Goal: Task Accomplishment & Management: Manage account settings

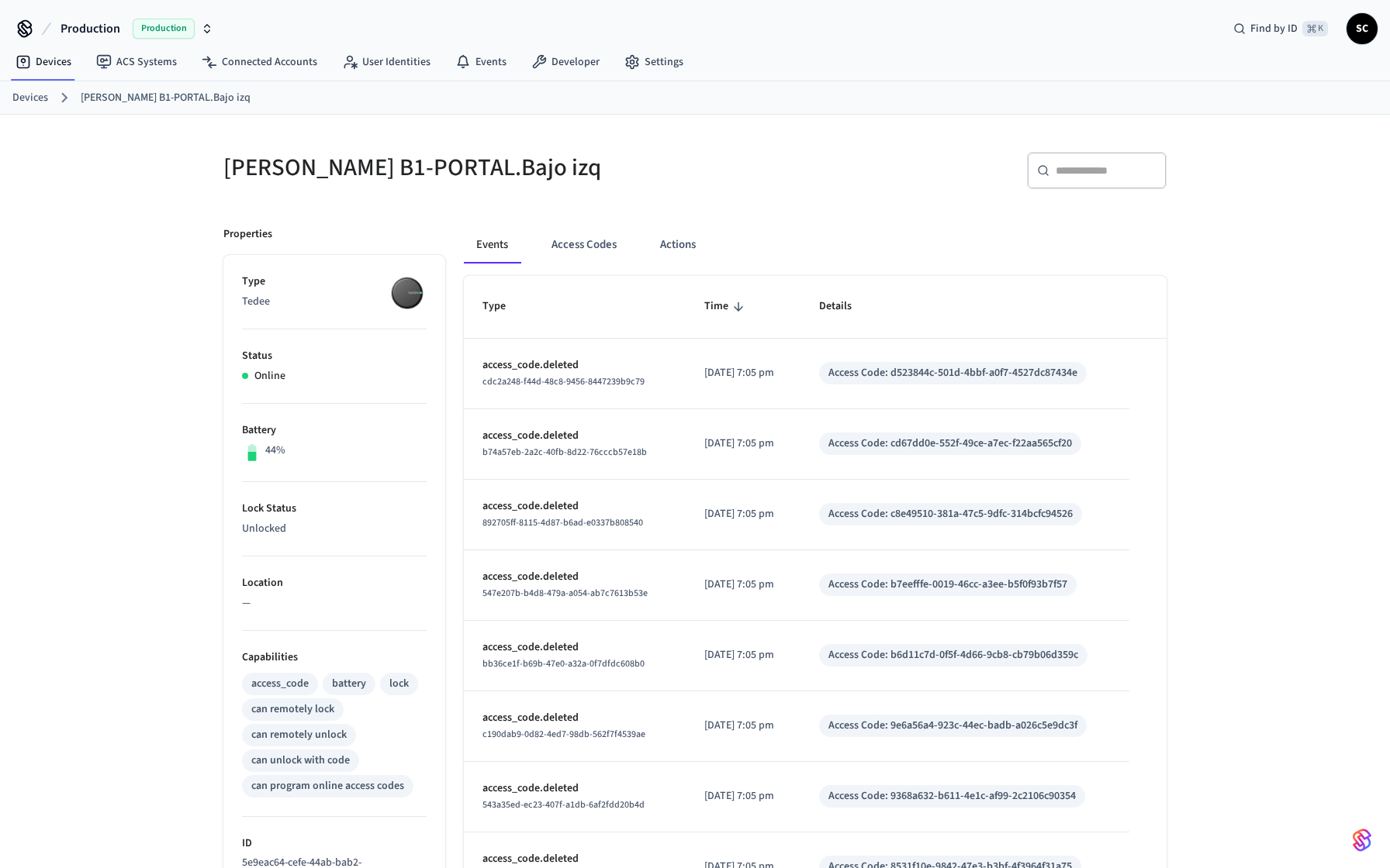
click at [31, 98] on link "Devices" at bounding box center [30, 98] width 36 height 16
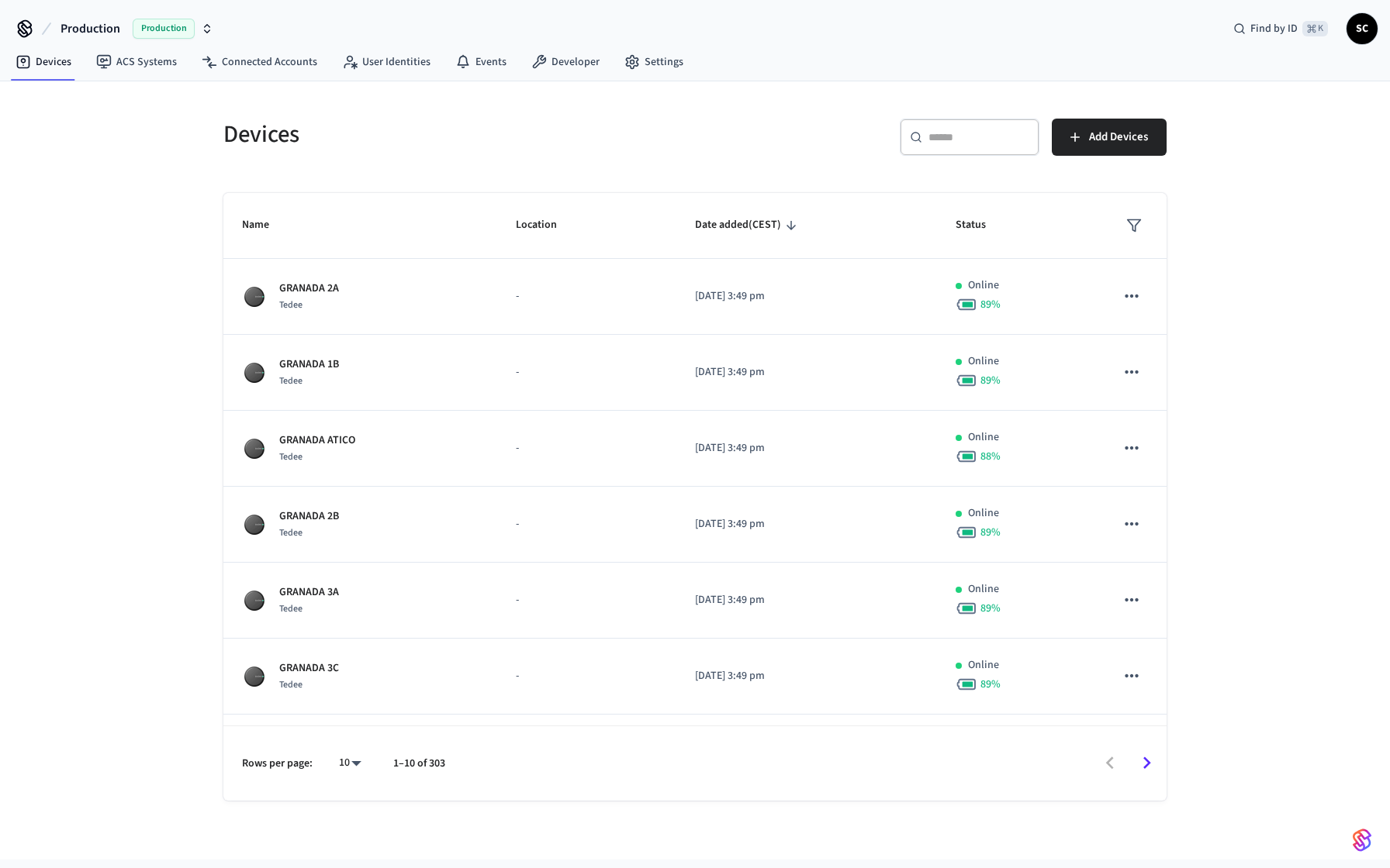
click at [951, 132] on input "text" at bounding box center [979, 137] width 101 height 15
paste input "**********"
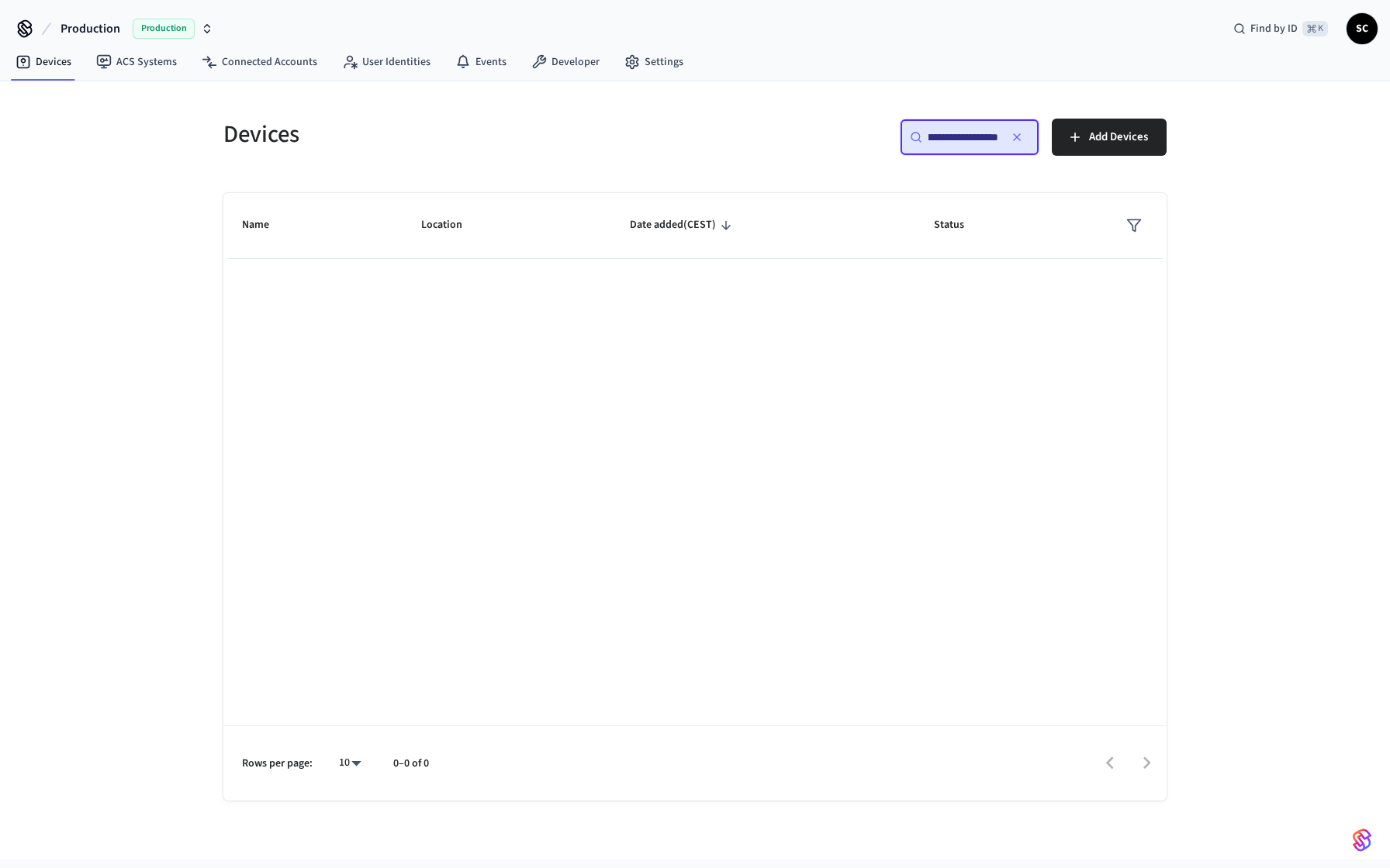
scroll to position [0, 37]
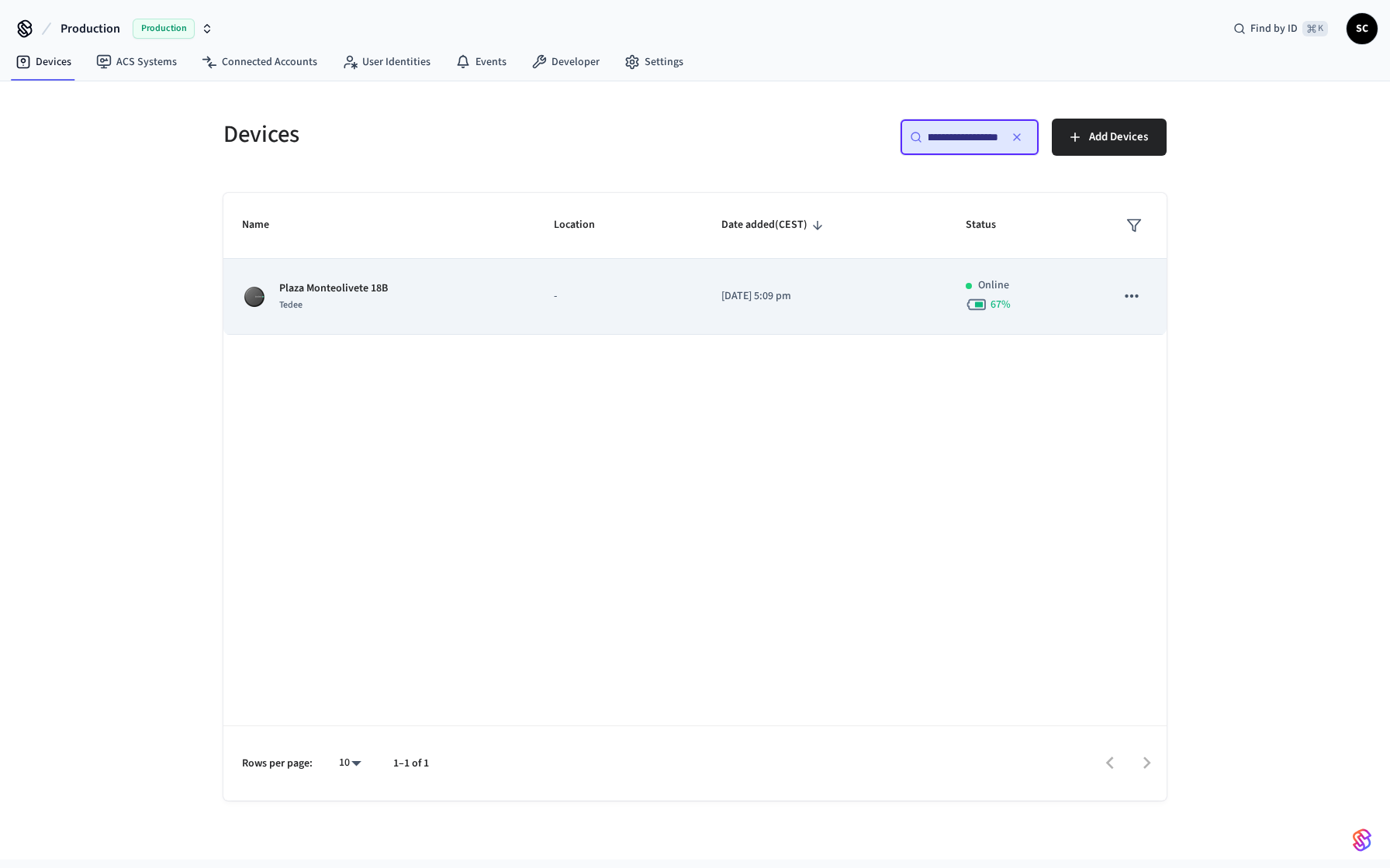
type input "**********"
click at [357, 294] on p "Plaza Monteolivete 18B" at bounding box center [333, 289] width 108 height 16
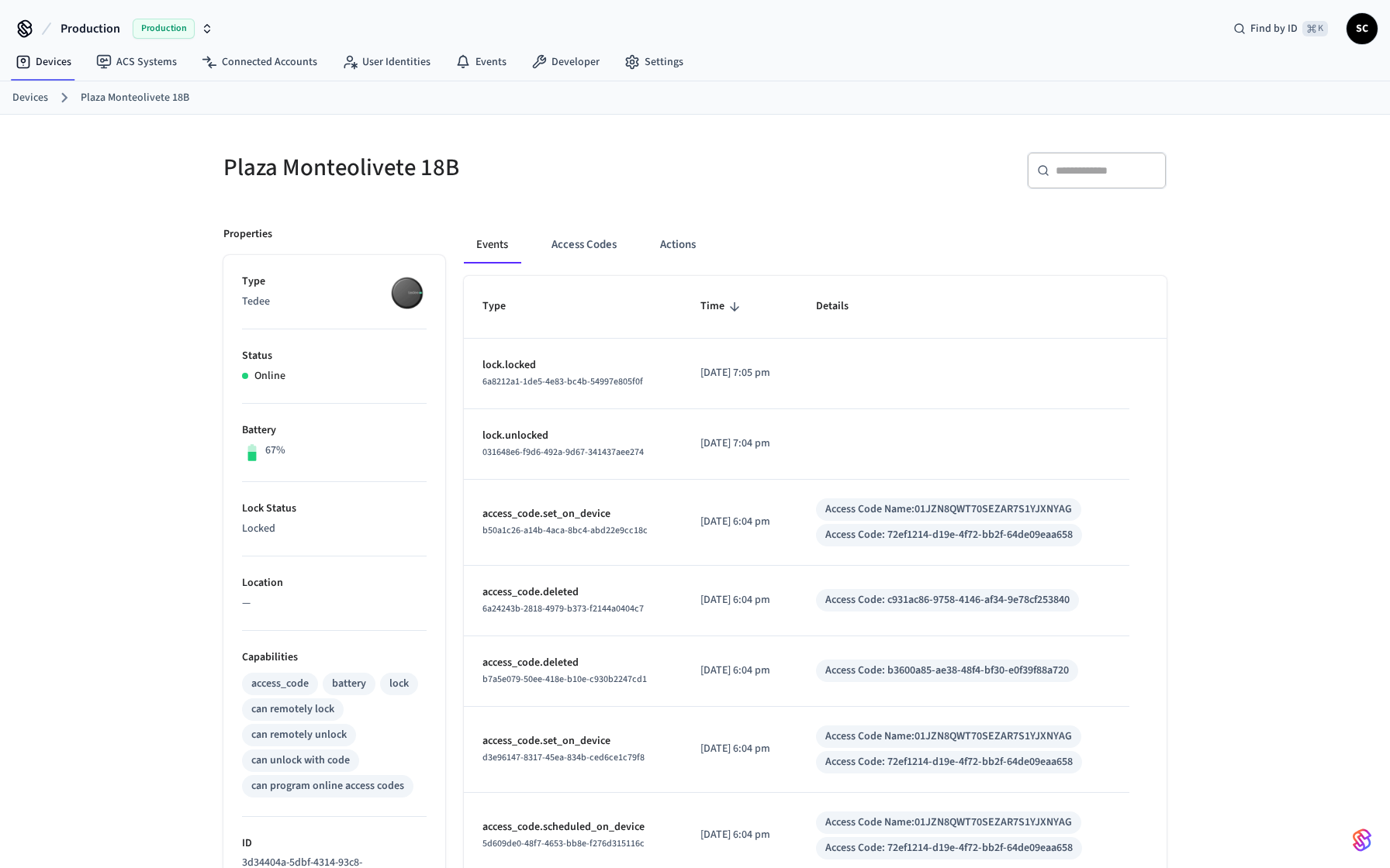
click at [587, 279] on th "Type" at bounding box center [573, 307] width 218 height 62
click at [588, 251] on button "Access Codes" at bounding box center [584, 245] width 90 height 37
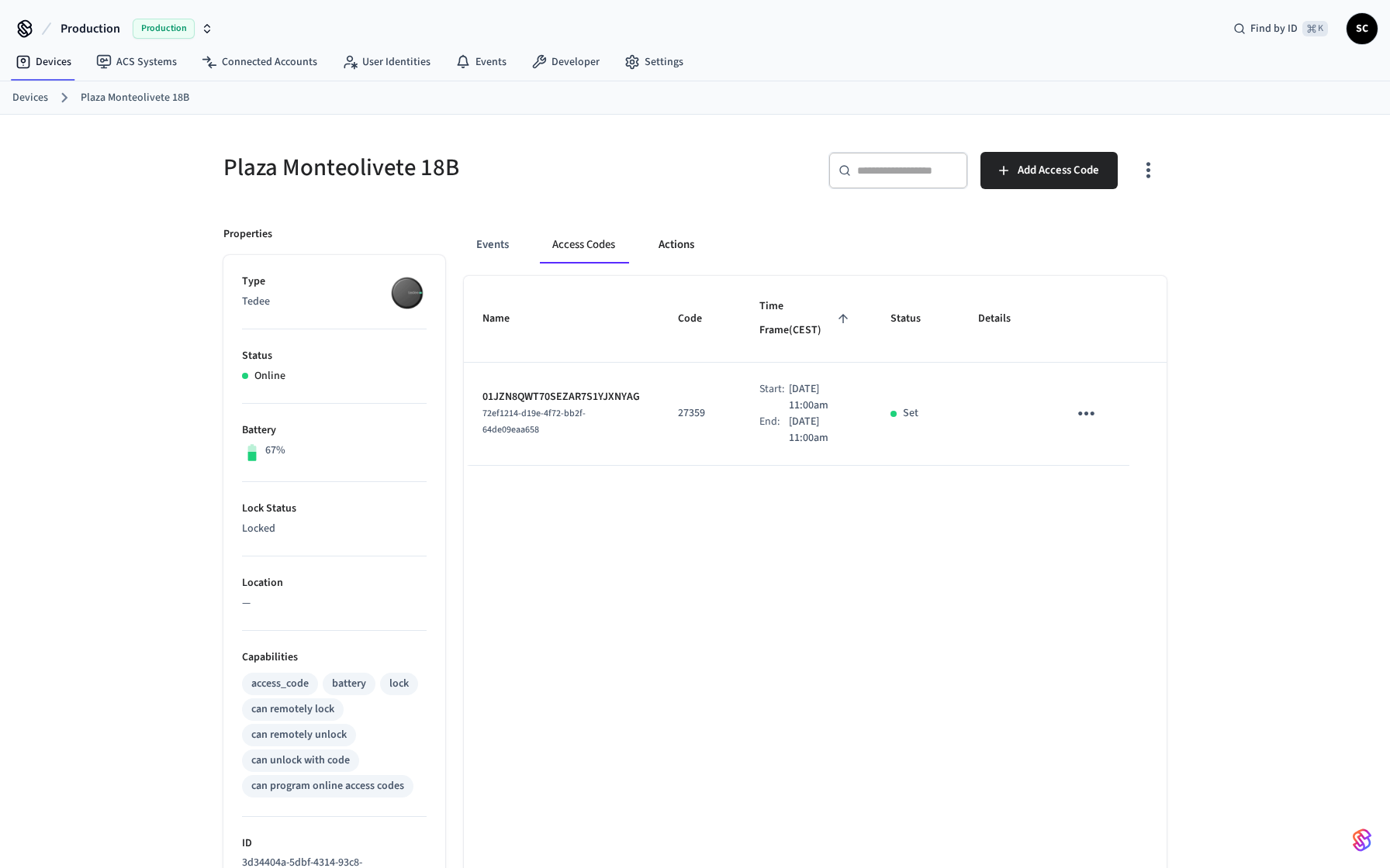
click at [649, 256] on button "Actions" at bounding box center [676, 245] width 60 height 37
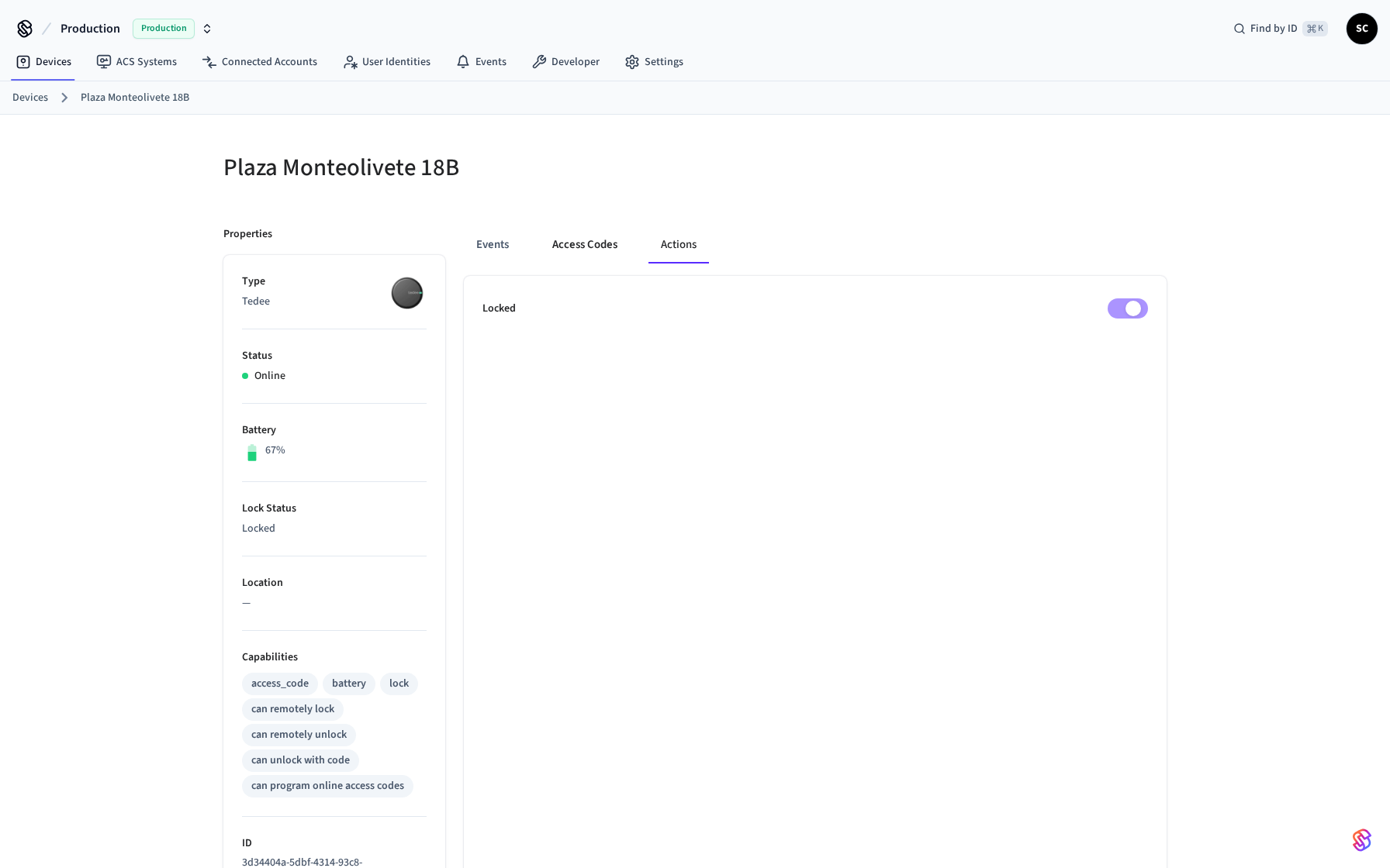
click at [567, 250] on button "Access Codes" at bounding box center [584, 245] width 90 height 37
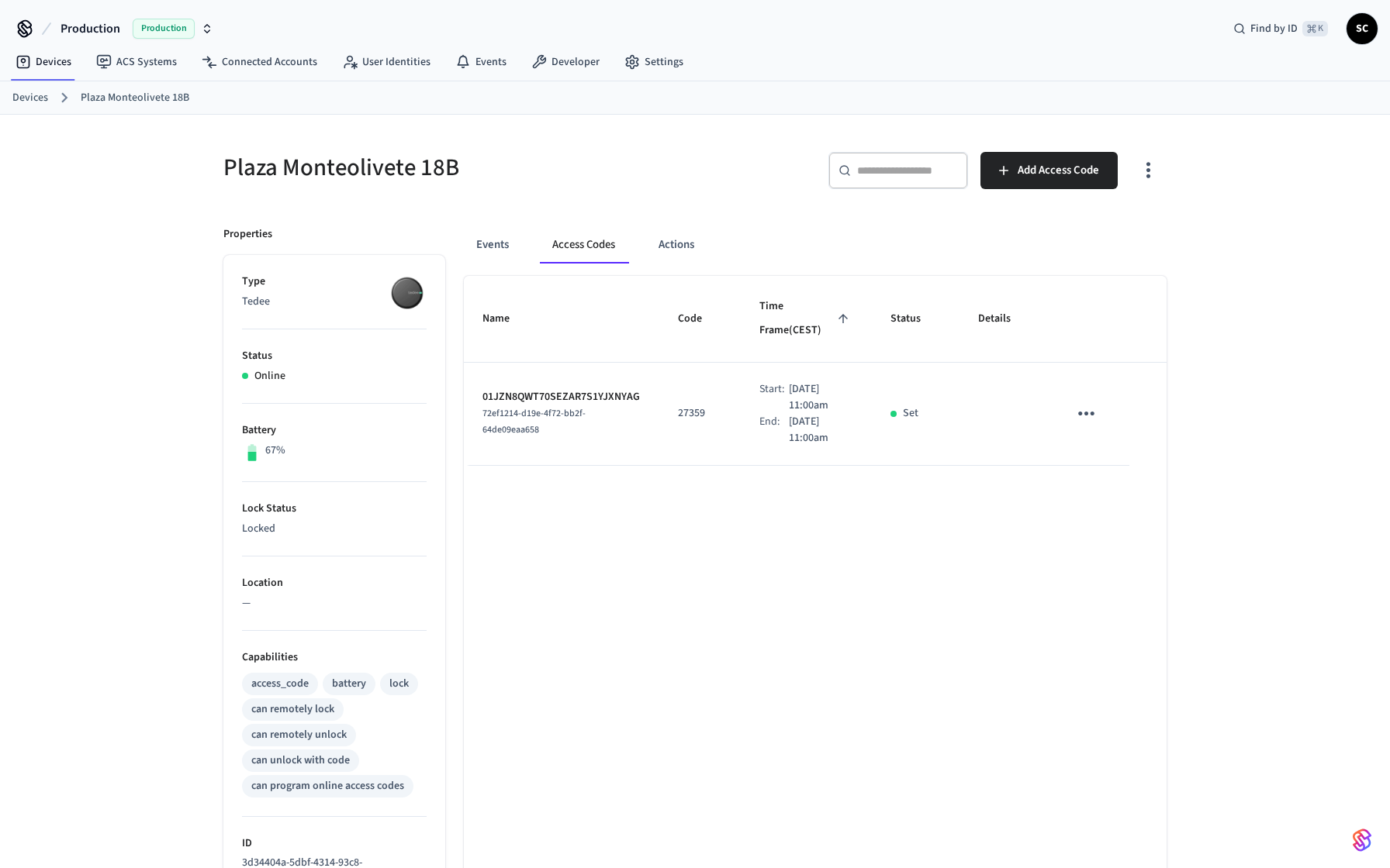
click at [1089, 418] on icon "sticky table" at bounding box center [1086, 414] width 24 height 24
click at [501, 243] on div at bounding box center [695, 434] width 1390 height 868
click at [498, 239] on button "Events" at bounding box center [492, 245] width 58 height 37
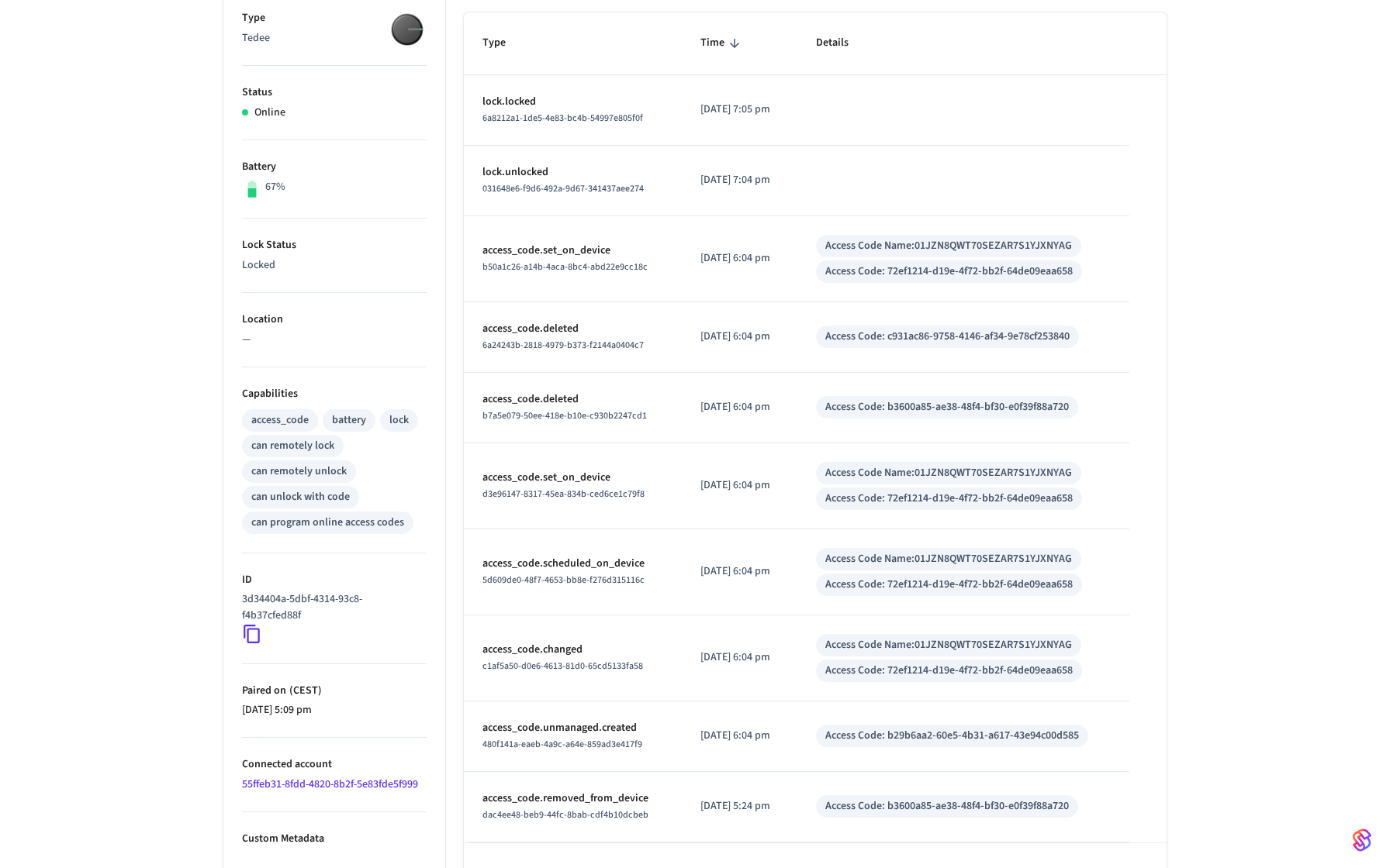
scroll to position [313, 0]
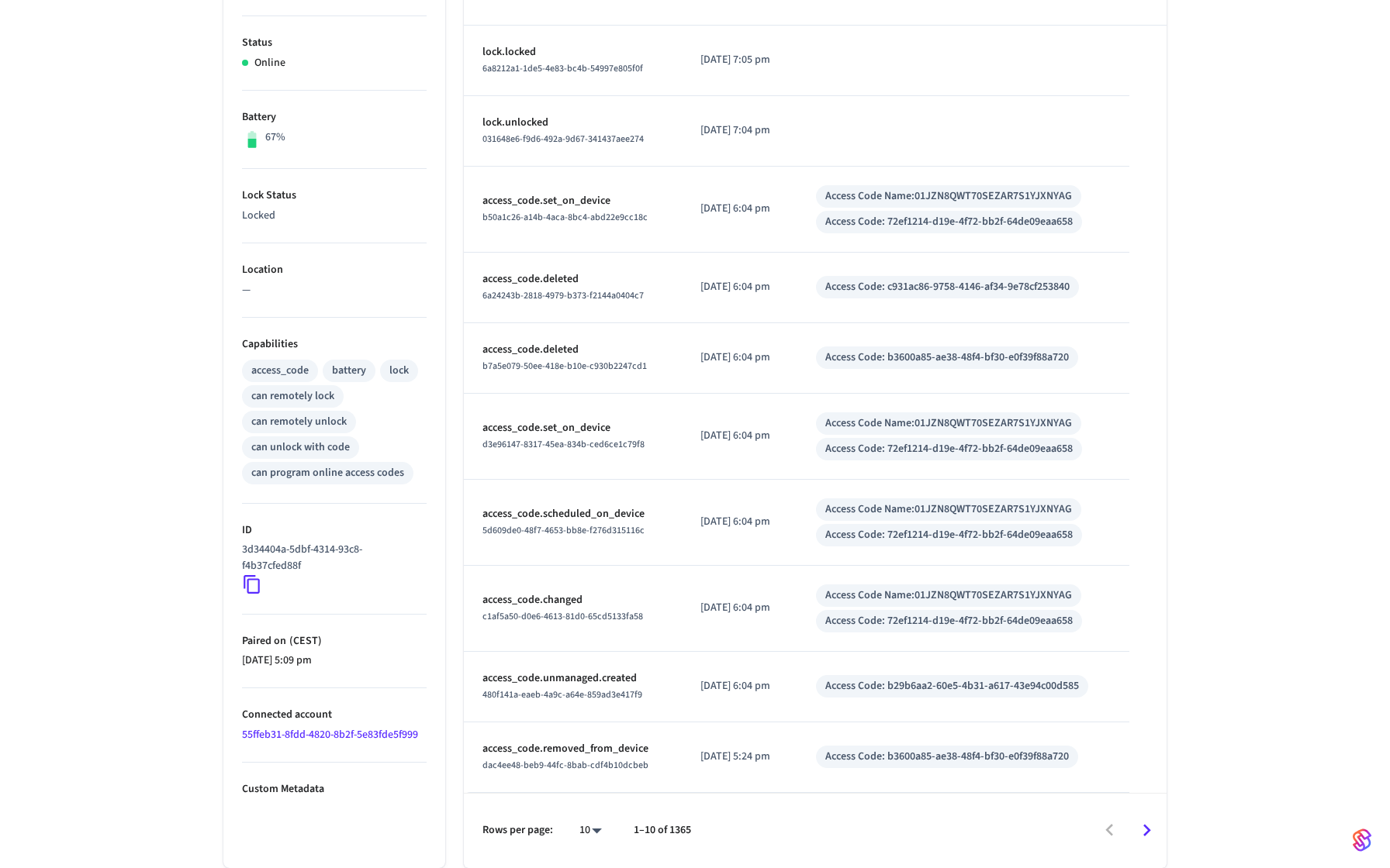
click at [601, 829] on body "Production Production Find by ID ⌘ K SC Devices ACS Systems Connected Accounts …" at bounding box center [695, 277] width 1390 height 1181
click at [594, 822] on li "100" at bounding box center [584, 822] width 42 height 41
type input "***"
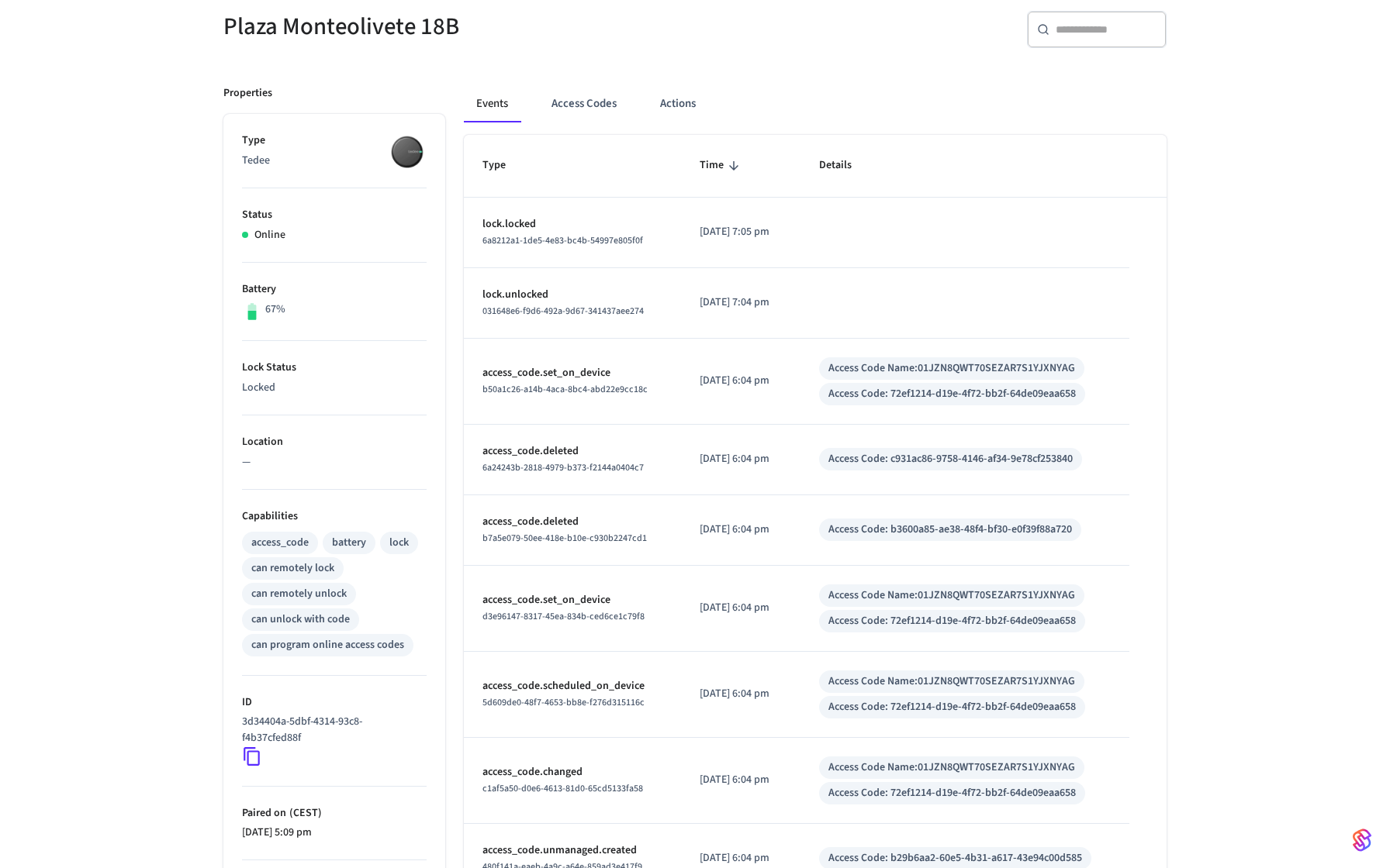
scroll to position [69, 0]
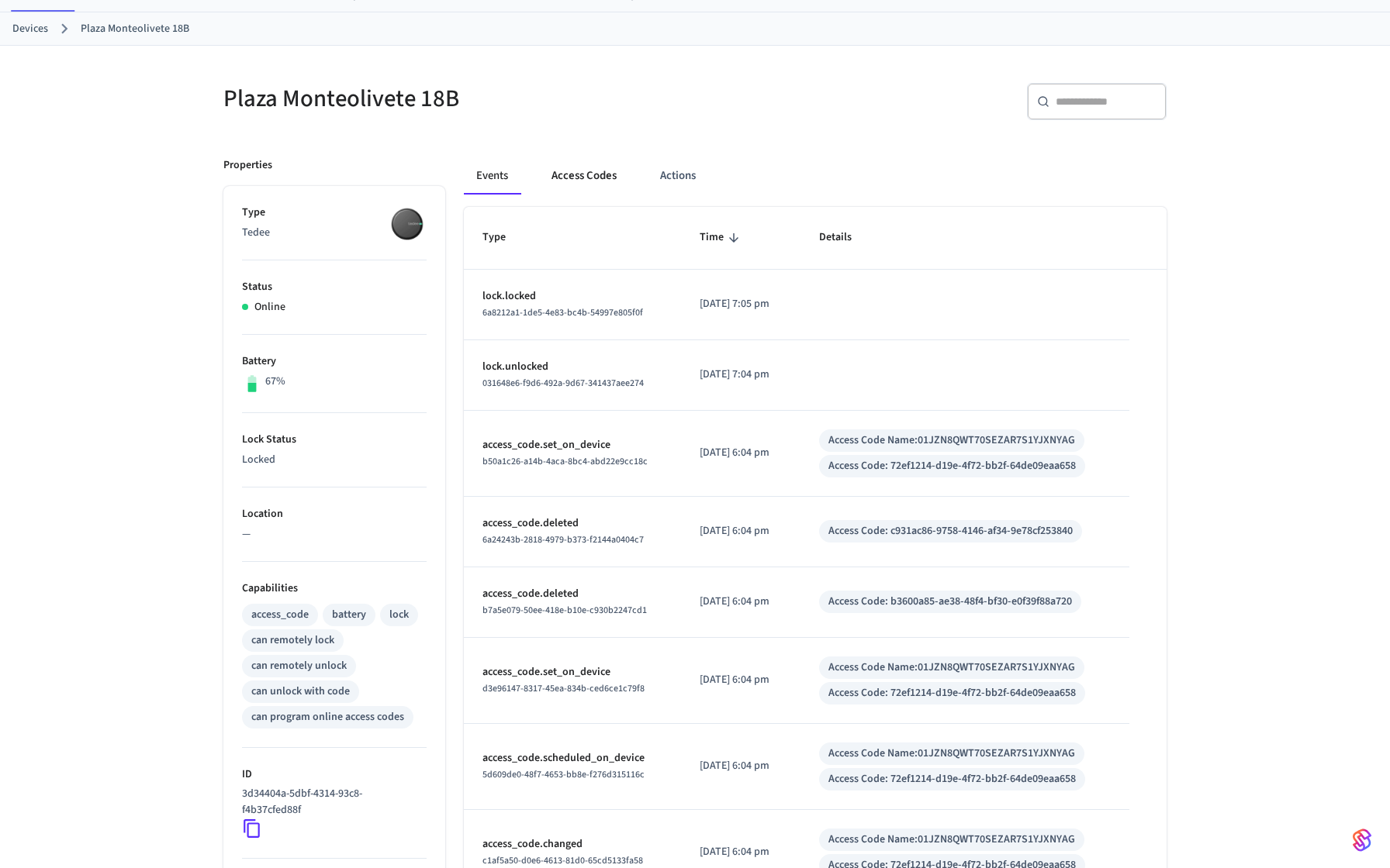
click at [611, 183] on button "Access Codes" at bounding box center [584, 176] width 90 height 37
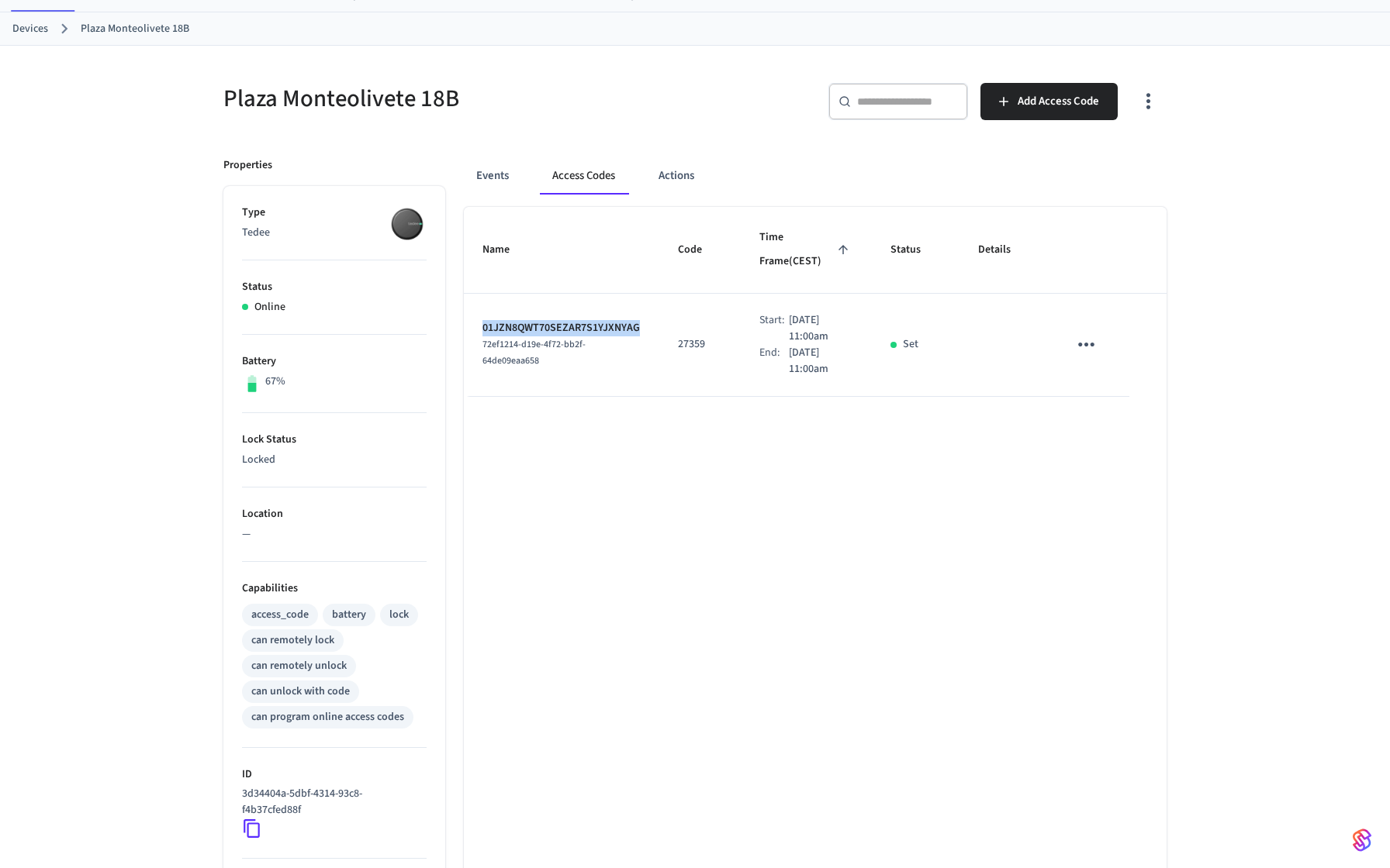
drag, startPoint x: 644, startPoint y: 321, endPoint x: 503, endPoint y: 318, distance: 141.0
click at [503, 318] on td "01JZN8QWT70SEZAR7S1YJXNYAG 72ef1214-d19e-4f72-bb2f-64de09eaa658" at bounding box center [562, 345] width 195 height 103
copy p "01JZN8QWT70SEZAR7S1YJXNYAG"
click at [500, 161] on button "Events" at bounding box center [492, 176] width 58 height 37
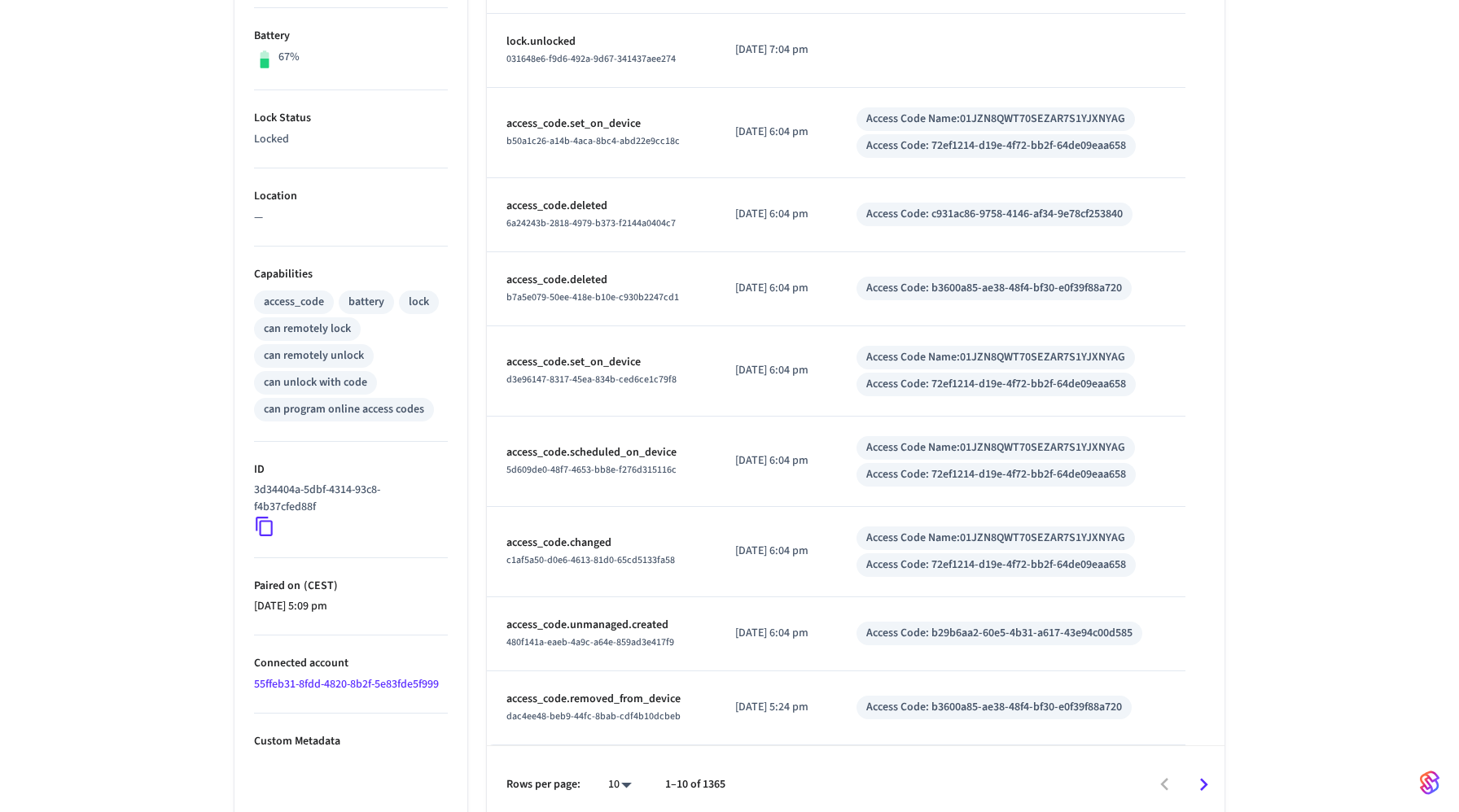
scroll to position [428, 0]
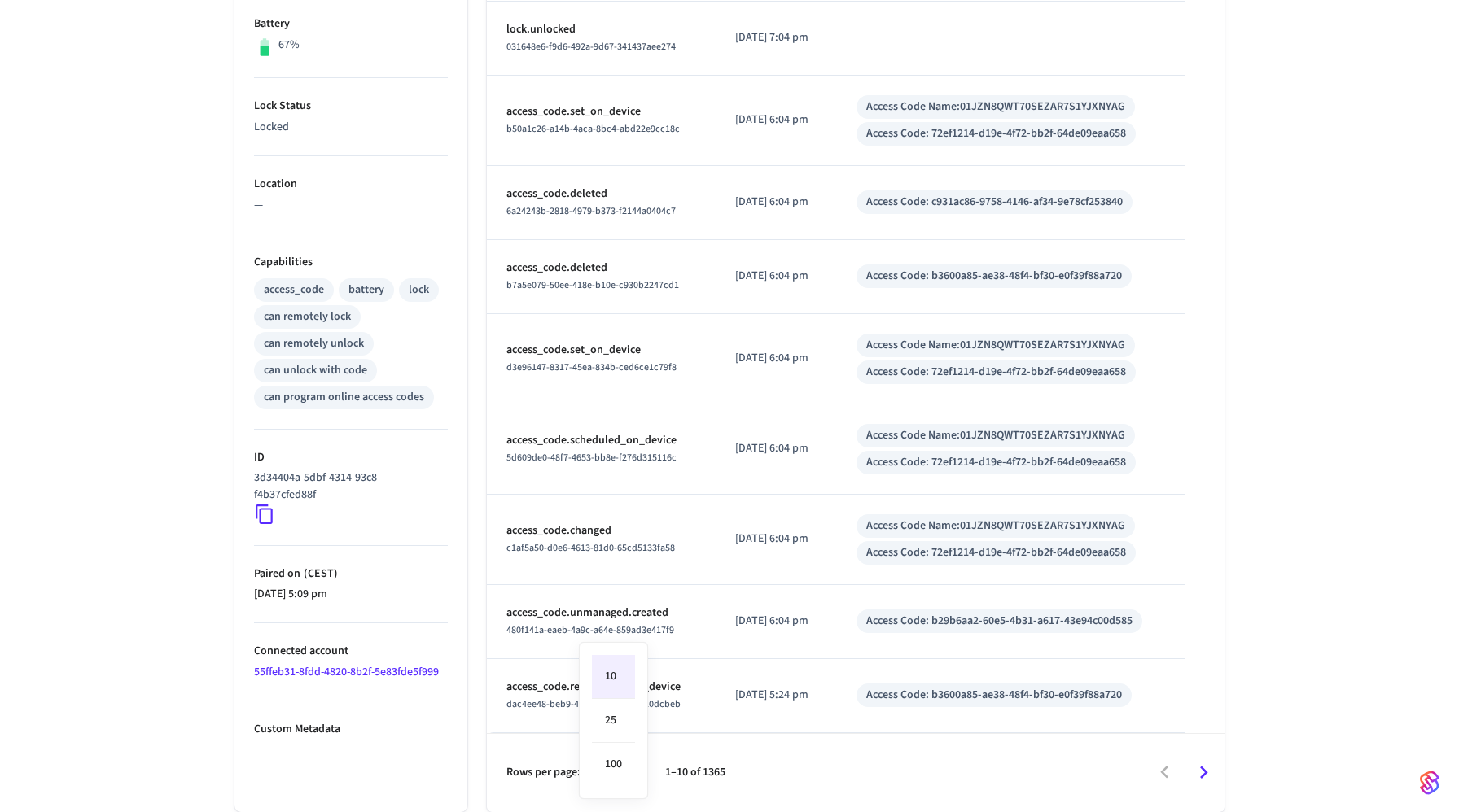
click at [622, 775] on body "Production Production Find by ID ⌘ K SC Devices ACS Systems Connected Accounts …" at bounding box center [730, 192] width 1459 height 1240
click at [618, 762] on li "100" at bounding box center [613, 764] width 44 height 44
type input "***"
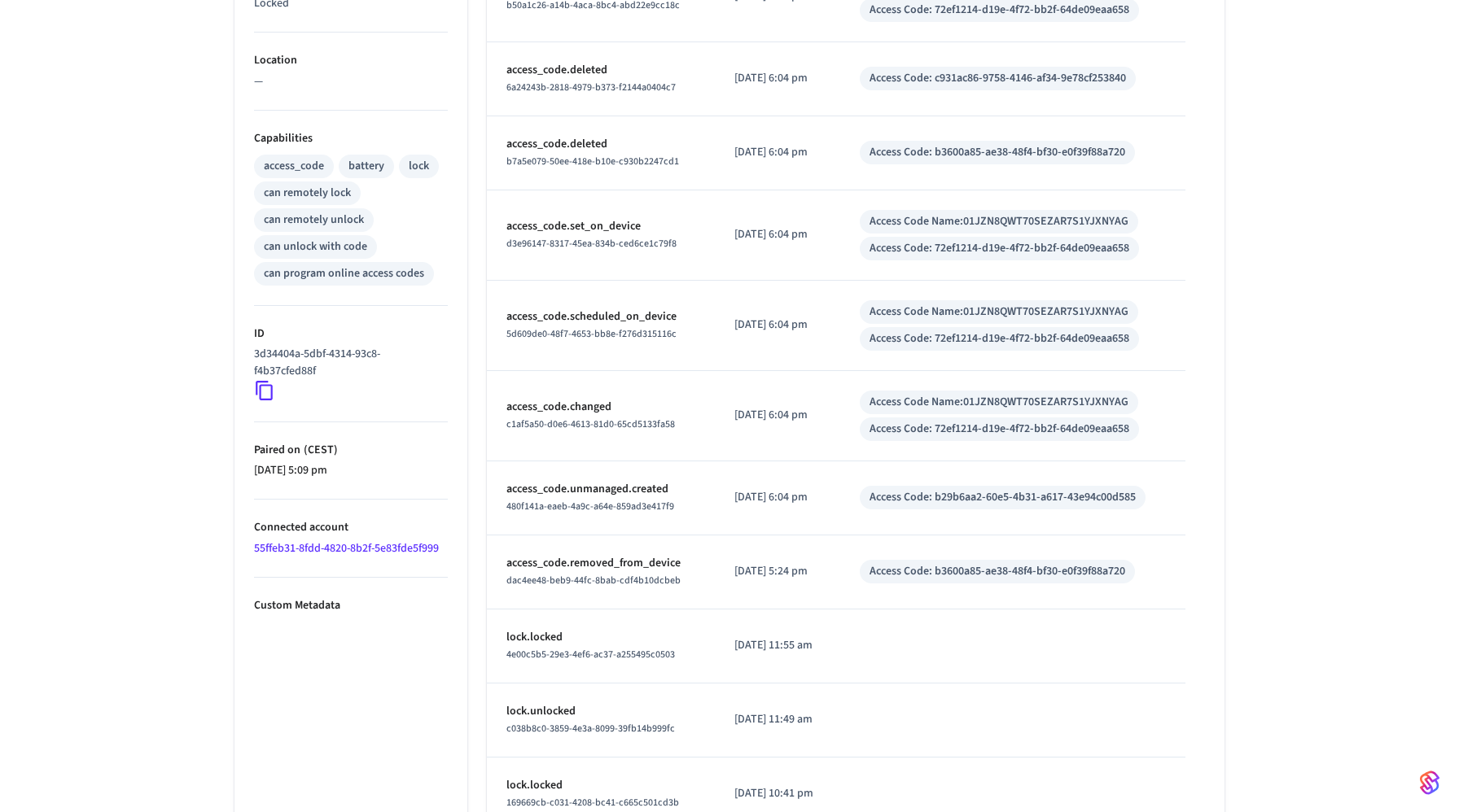
scroll to position [0, 0]
